Goal: Information Seeking & Learning: Learn about a topic

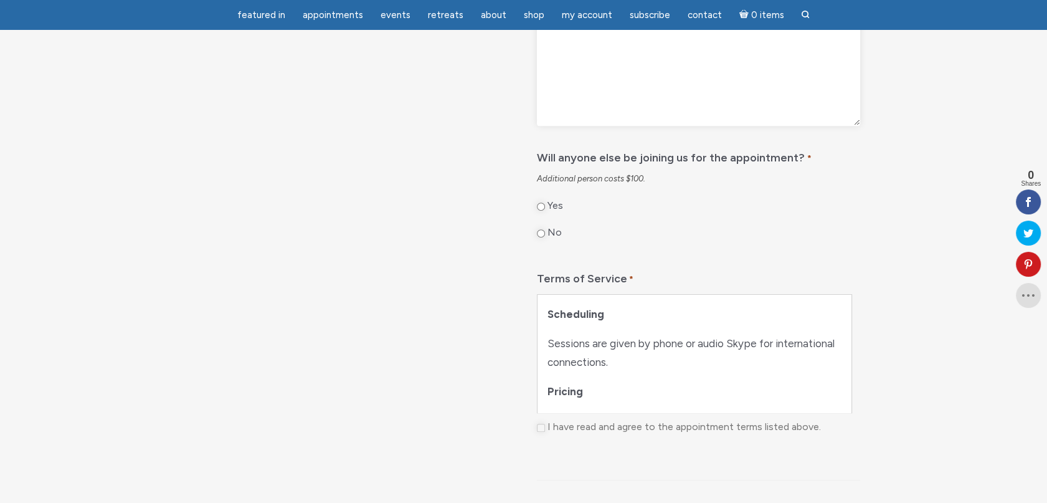
scroll to position [561, 0]
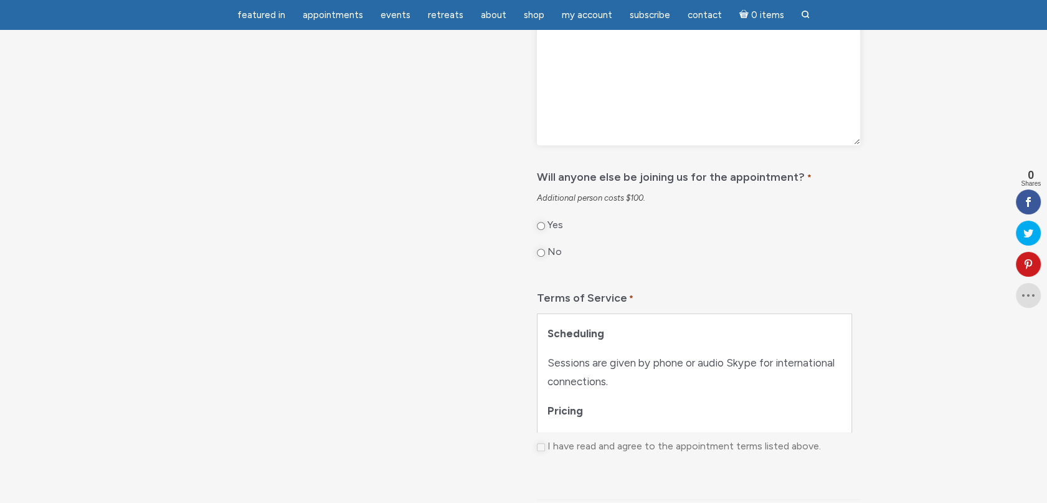
click at [572, 421] on p "Pricing" at bounding box center [694, 410] width 293 height 19
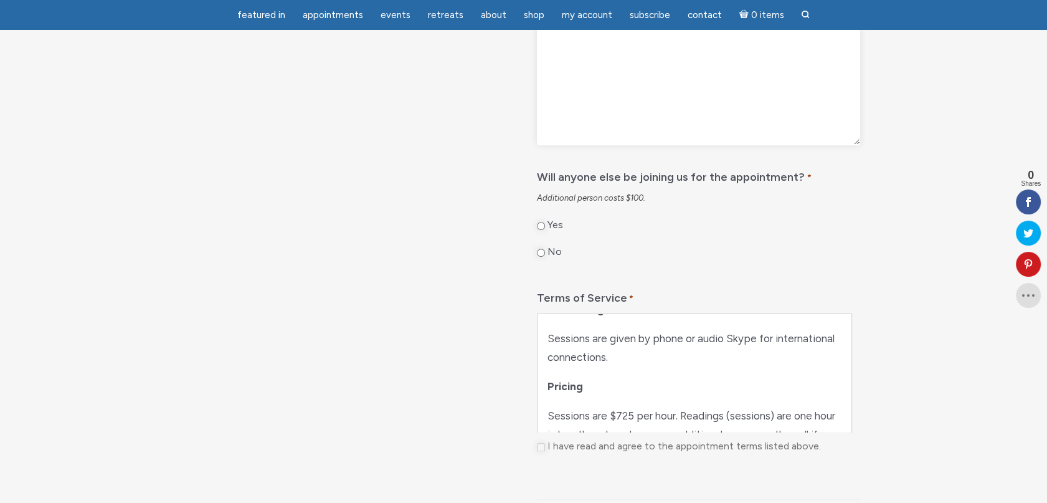
click at [849, 462] on fieldset "Terms of Service * Scheduling Sessions are given by phone or audio Skype for in…" at bounding box center [698, 374] width 323 height 184
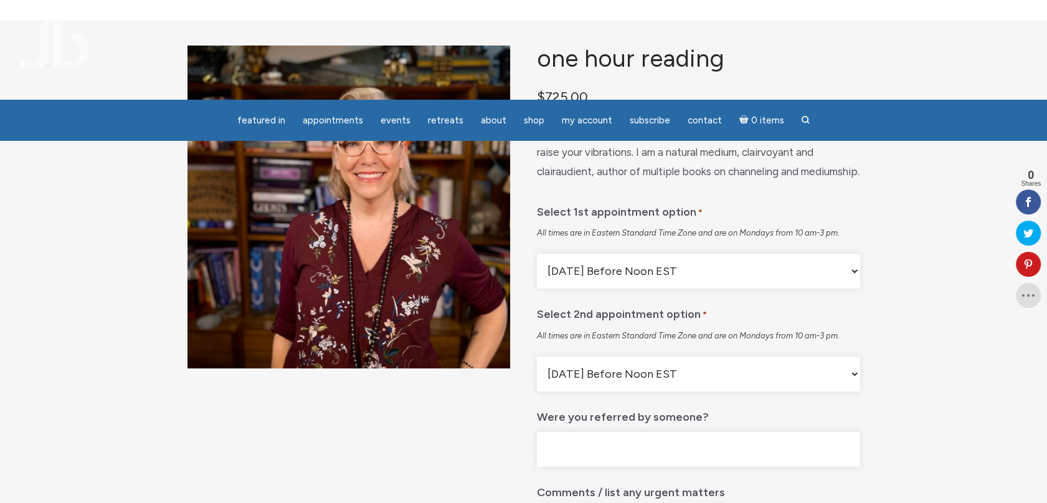
scroll to position [0, 0]
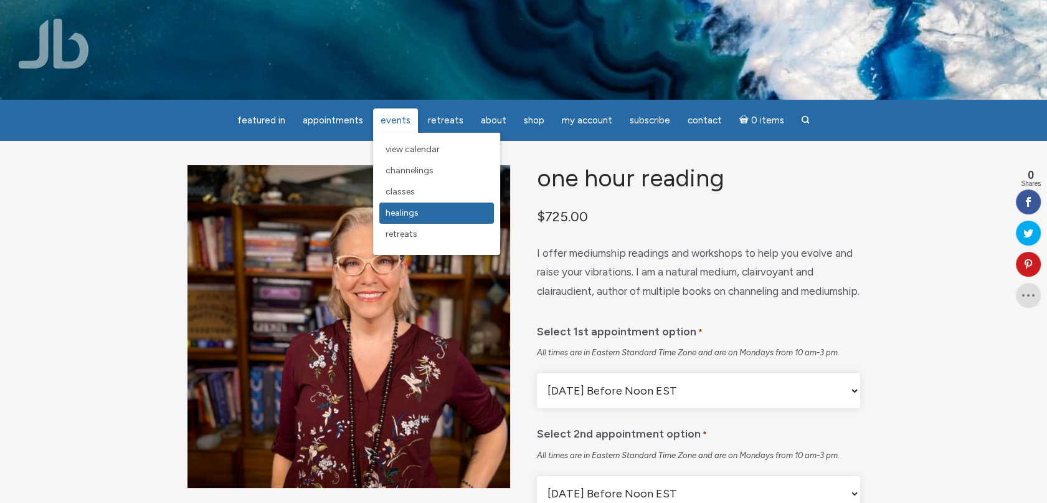
click at [399, 210] on span "Healings" at bounding box center [402, 212] width 33 height 11
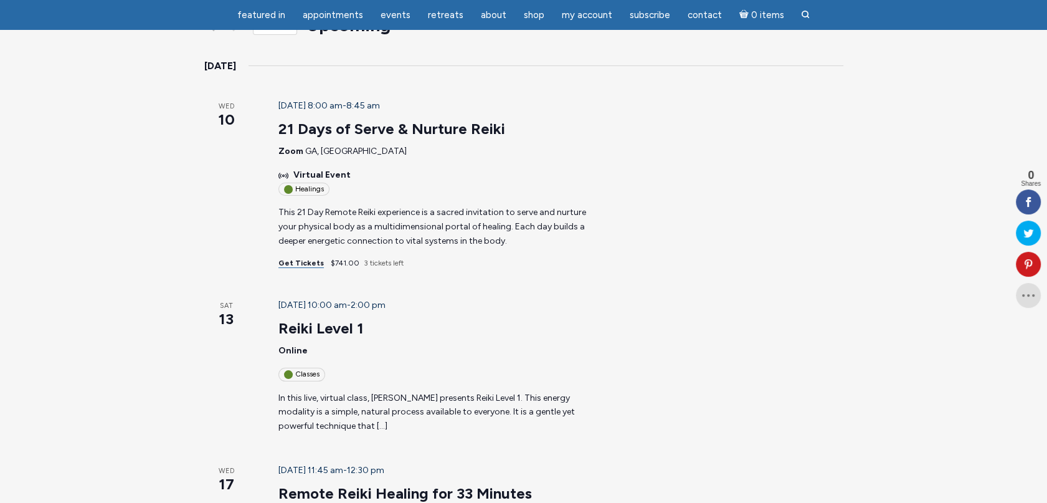
scroll to position [249, 0]
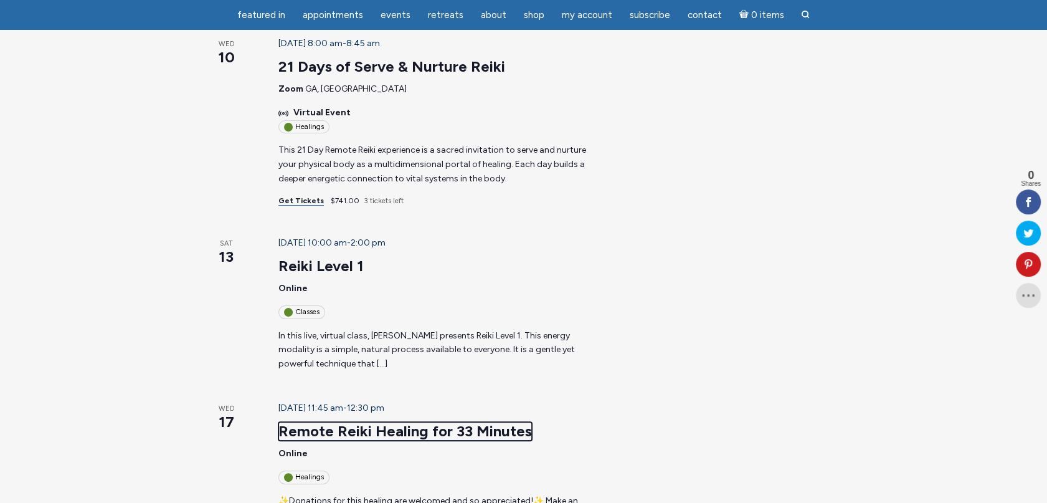
click at [300, 422] on link "Remote Reiki Healing for 33 Minutes" at bounding box center [406, 431] width 254 height 19
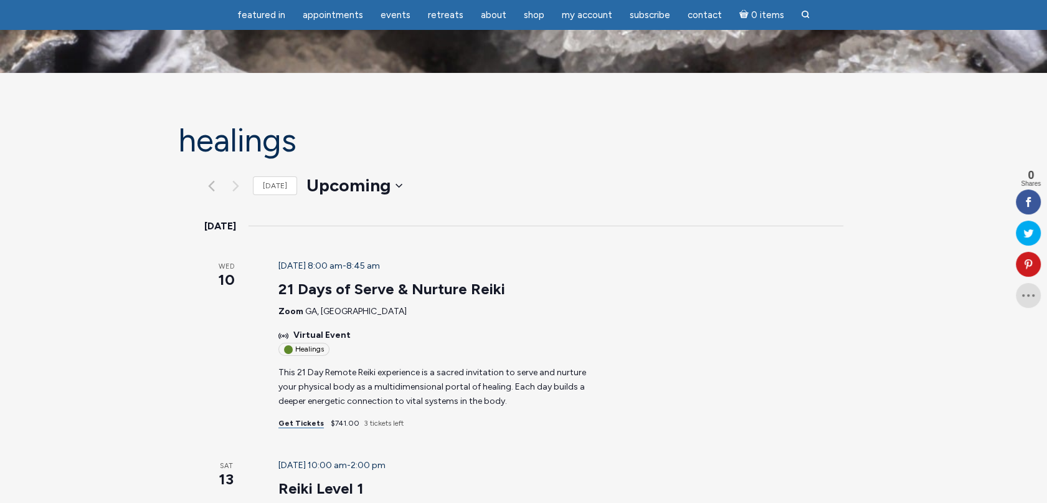
scroll to position [0, 0]
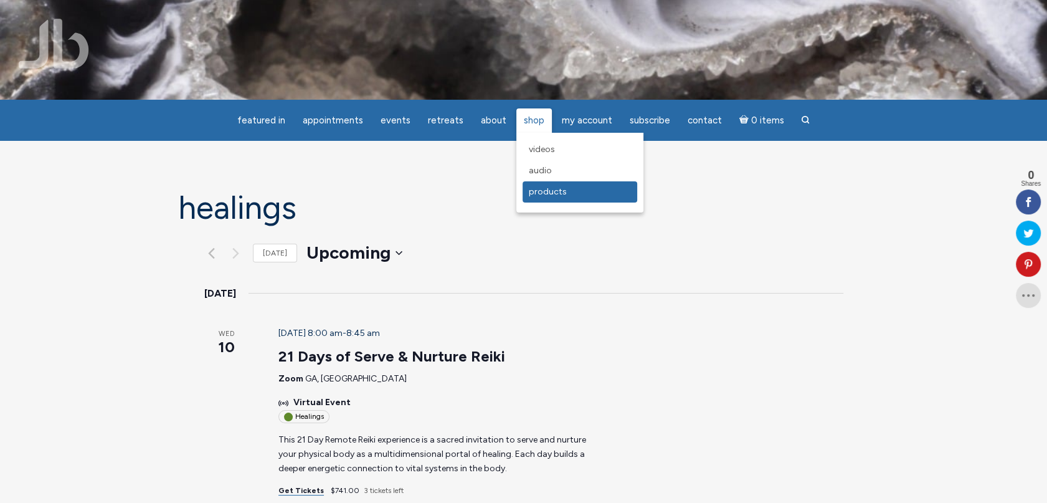
click at [532, 191] on span "Products" at bounding box center [548, 191] width 38 height 11
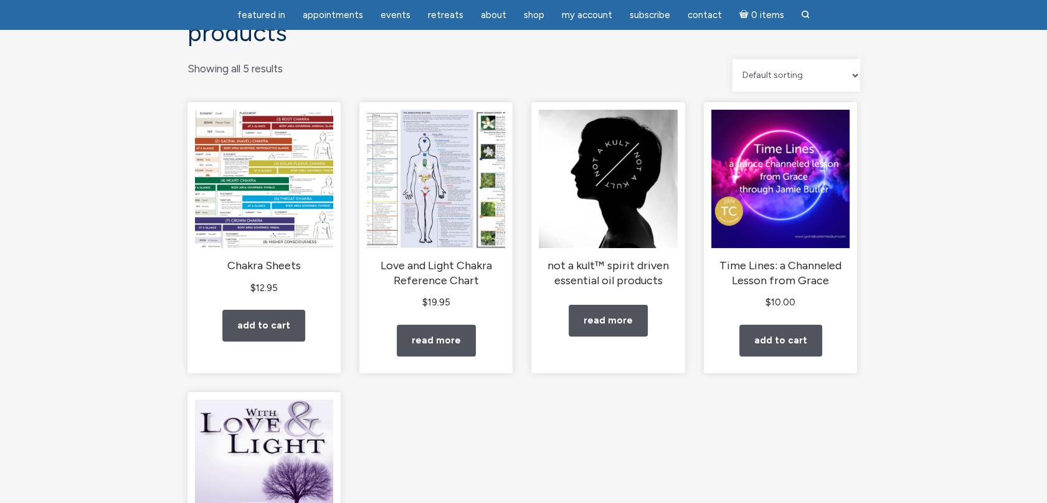
scroll to position [125, 0]
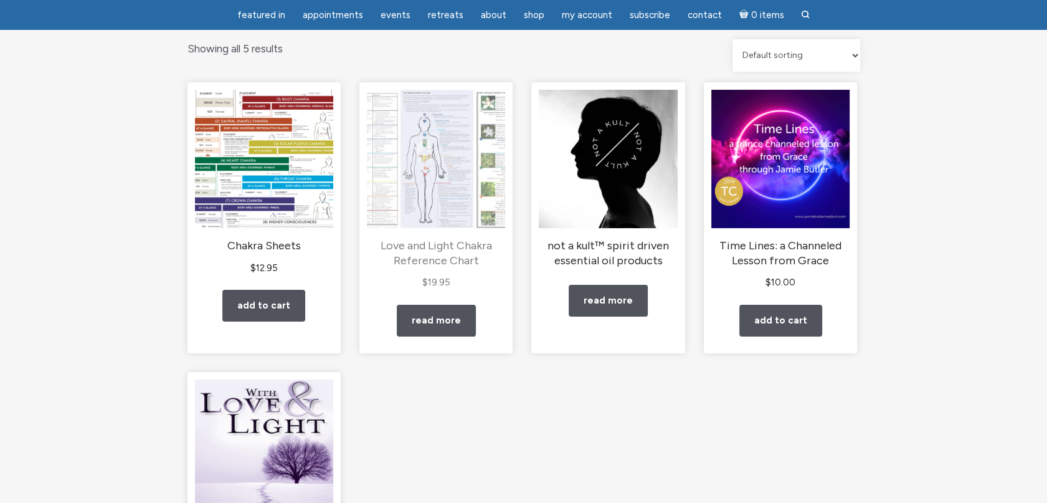
click at [454, 206] on img "main" at bounding box center [436, 159] width 138 height 138
